Goal: Task Accomplishment & Management: Complete application form

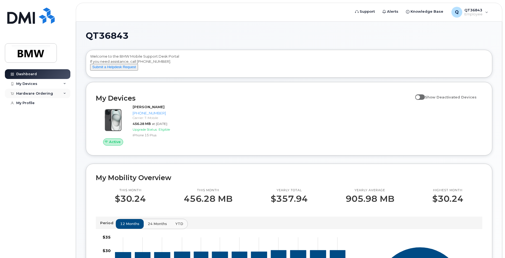
click at [64, 95] on div "Hardware Ordering" at bounding box center [37, 94] width 65 height 10
click at [26, 113] on div "New Order" at bounding box center [29, 113] width 21 height 5
